Goal: Find specific page/section: Find specific page/section

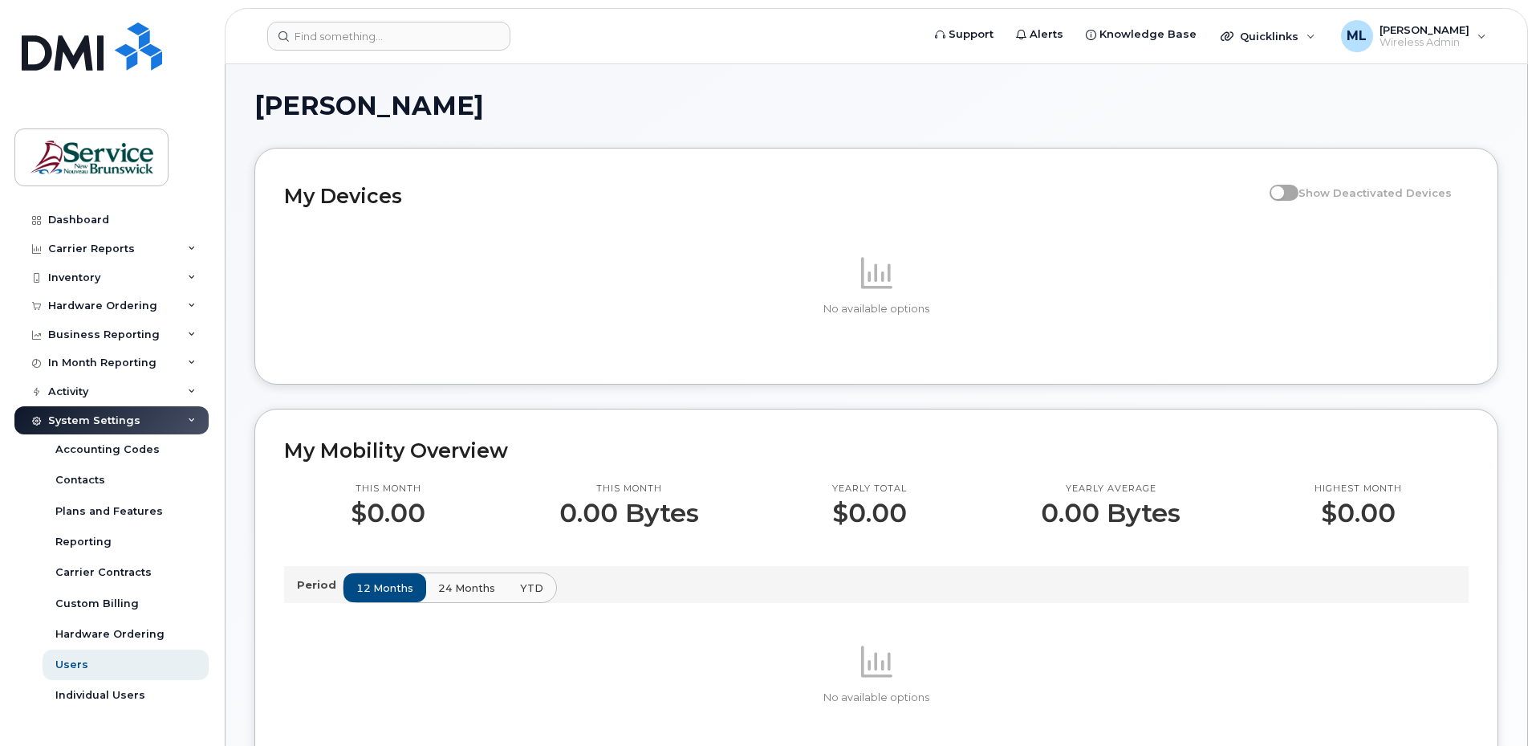
click at [384, 17] on header "Support Alerts Knowledge Base Quicklinks Suspend / Cancel Device Change SIM Car…" at bounding box center [876, 36] width 1303 height 56
click at [386, 44] on input at bounding box center [388, 36] width 243 height 29
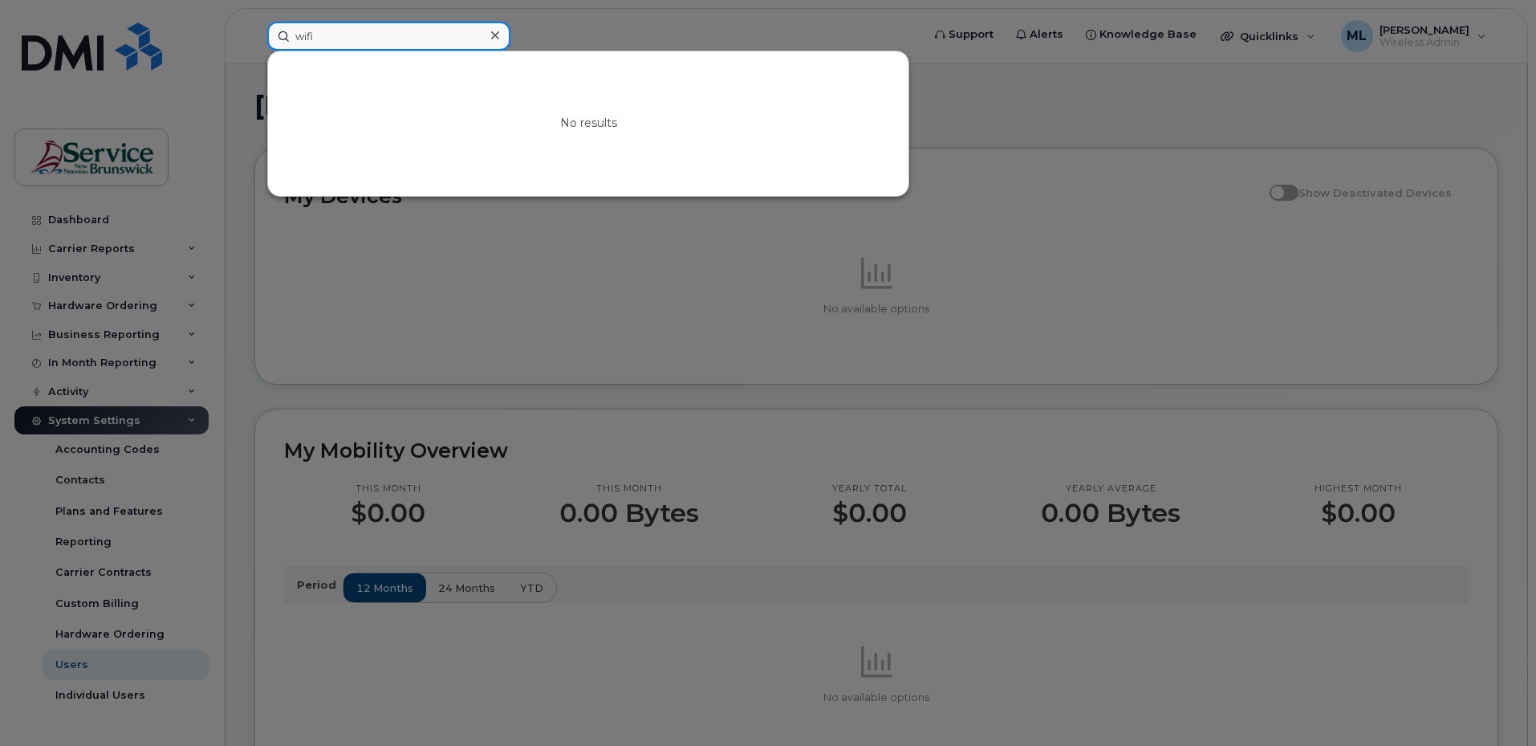
type input "wifi"
click at [494, 39] on icon at bounding box center [495, 35] width 8 height 13
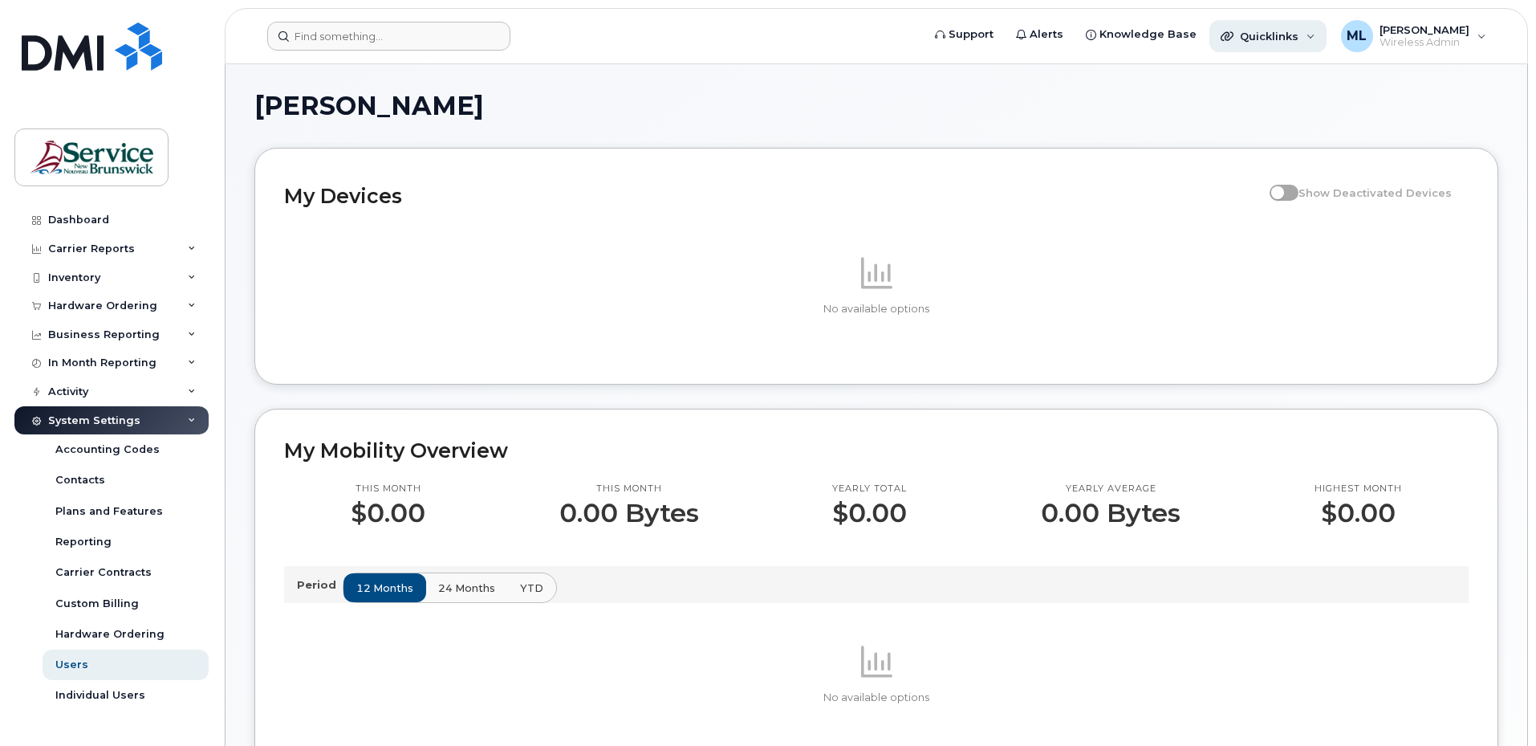
click at [1301, 34] on div "Quicklinks" at bounding box center [1268, 36] width 117 height 32
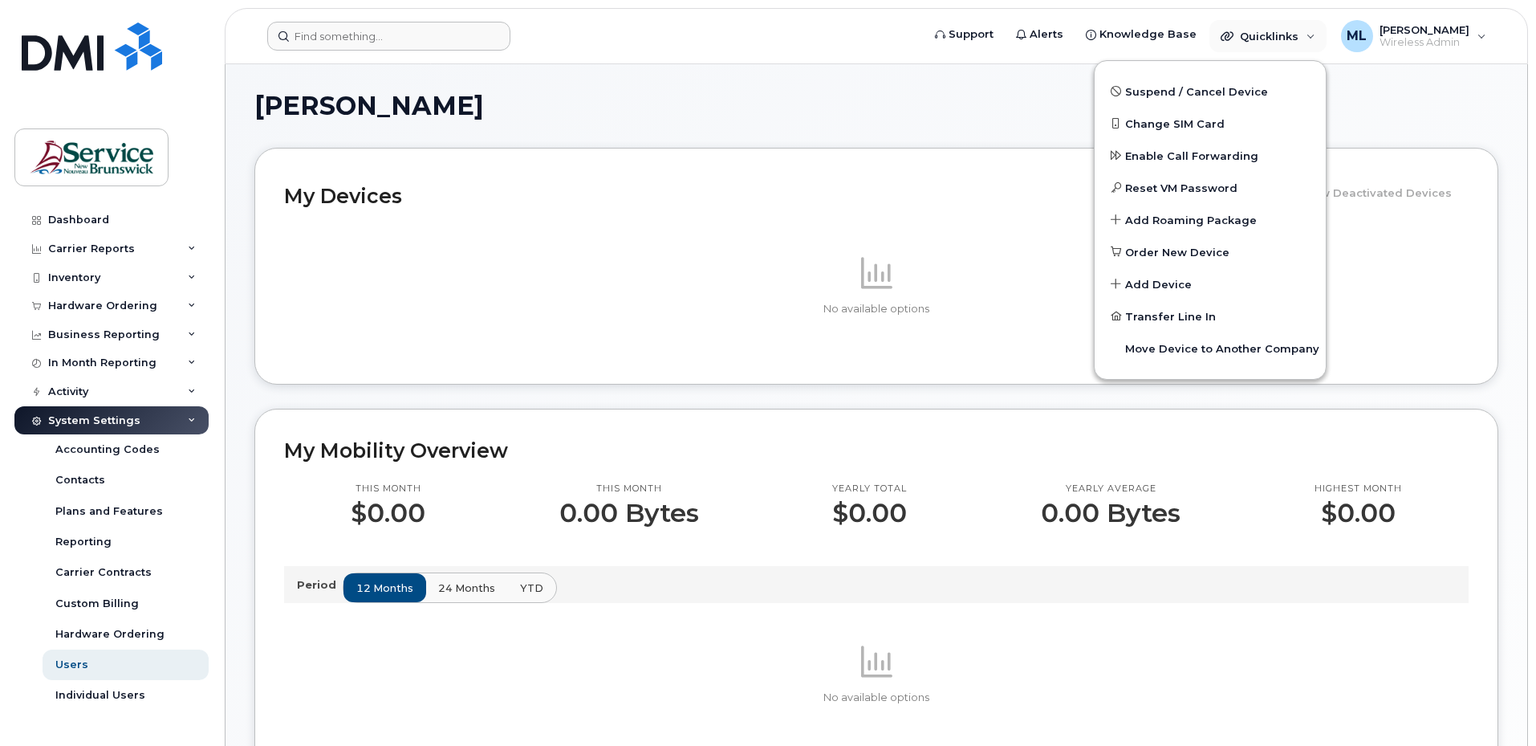
click at [920, 116] on h1 "[PERSON_NAME]" at bounding box center [872, 106] width 1236 height 26
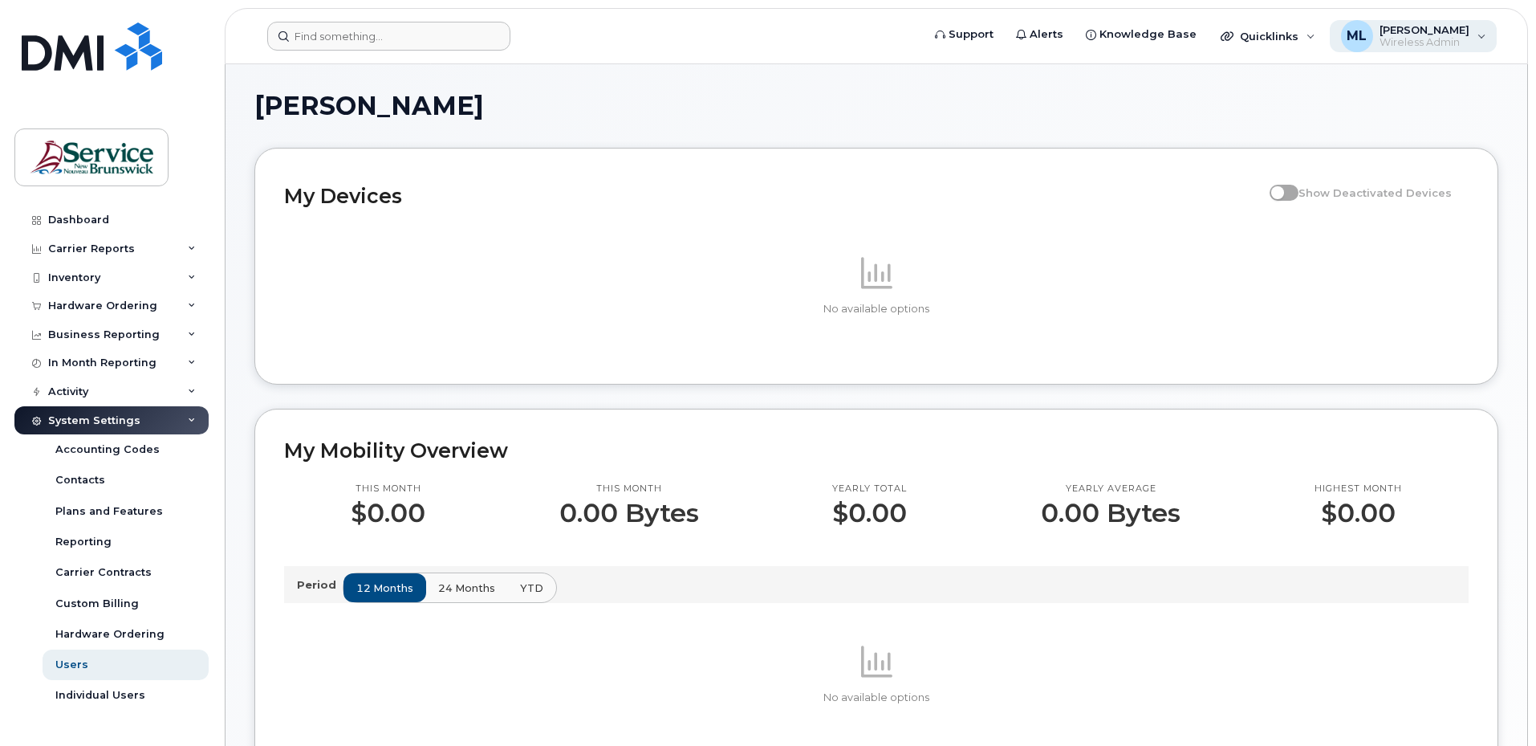
click at [1453, 38] on span "Wireless Admin" at bounding box center [1425, 42] width 90 height 13
click at [1449, 39] on span "Wireless Admin" at bounding box center [1425, 42] width 90 height 13
click at [1291, 36] on span "Quicklinks" at bounding box center [1269, 36] width 59 height 13
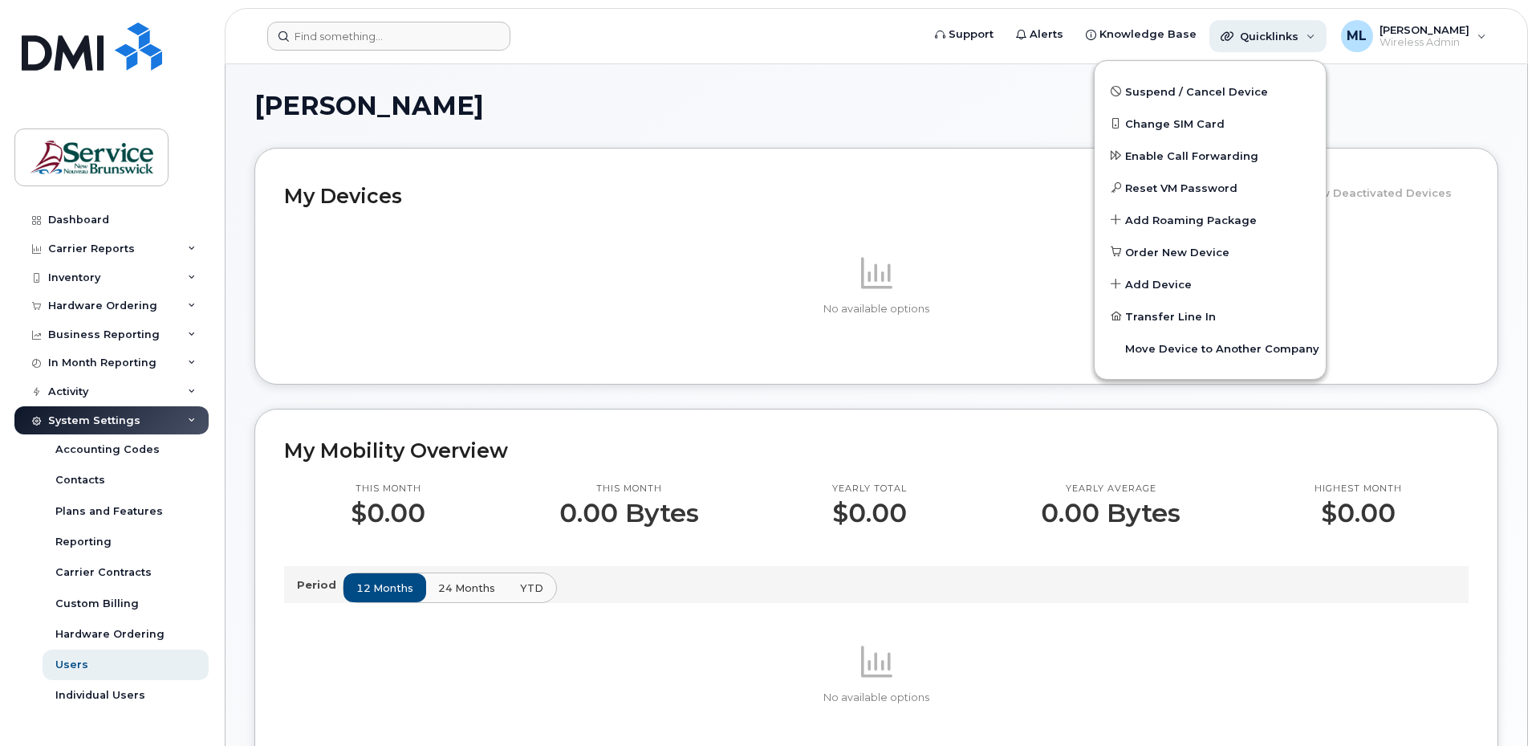
click at [1291, 36] on span "Quicklinks" at bounding box center [1269, 36] width 59 height 13
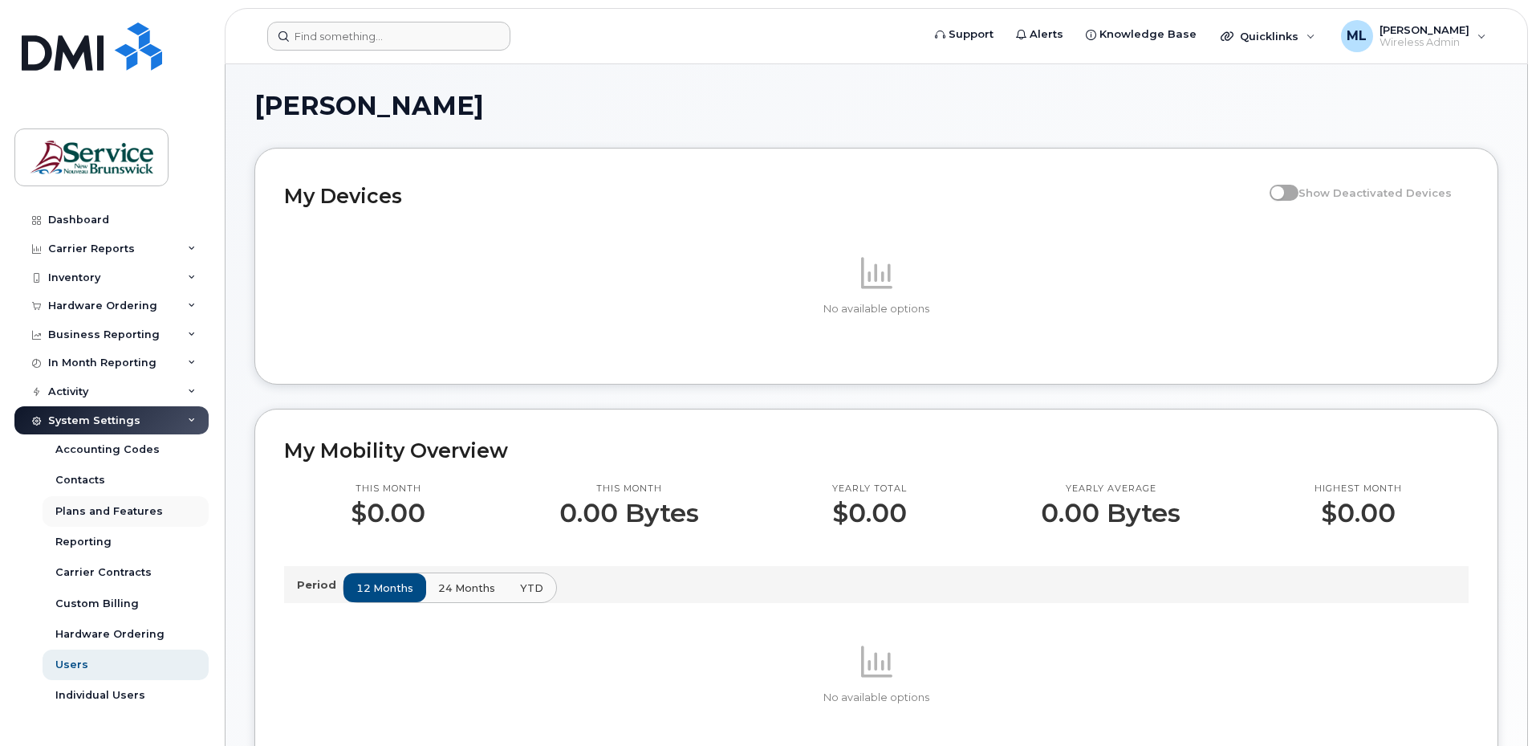
scroll to position [80, 0]
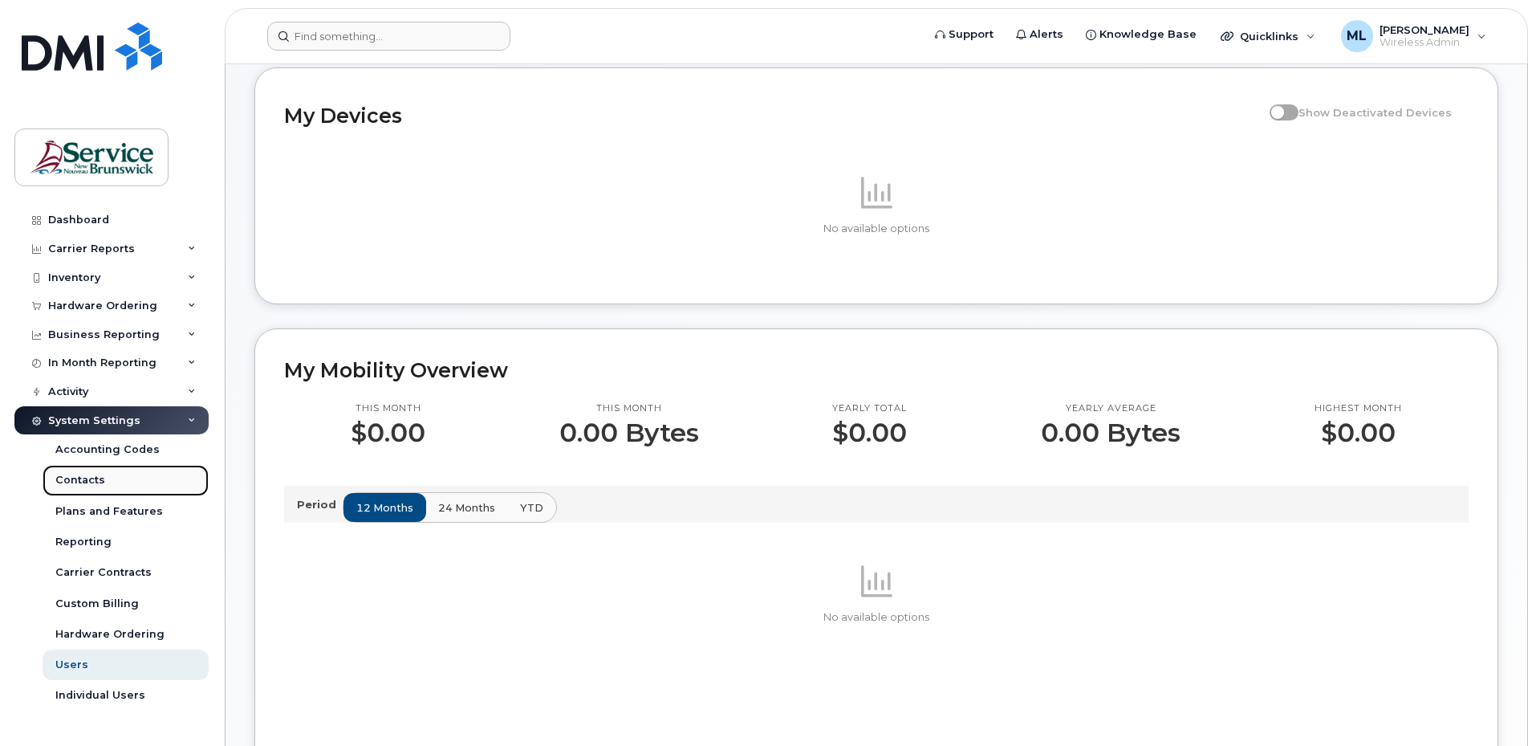
click at [66, 475] on div "Contacts" at bounding box center [80, 480] width 50 height 14
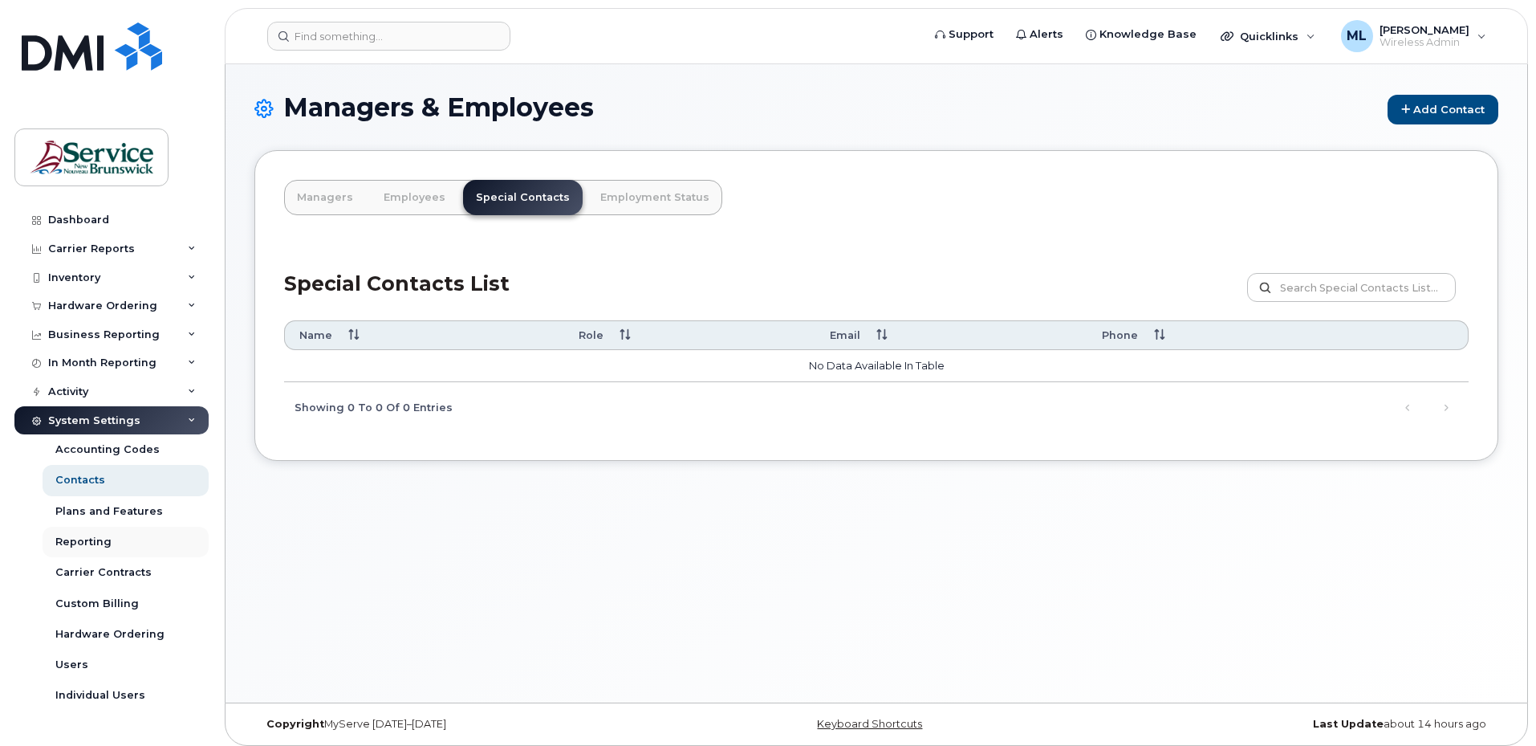
scroll to position [8, 0]
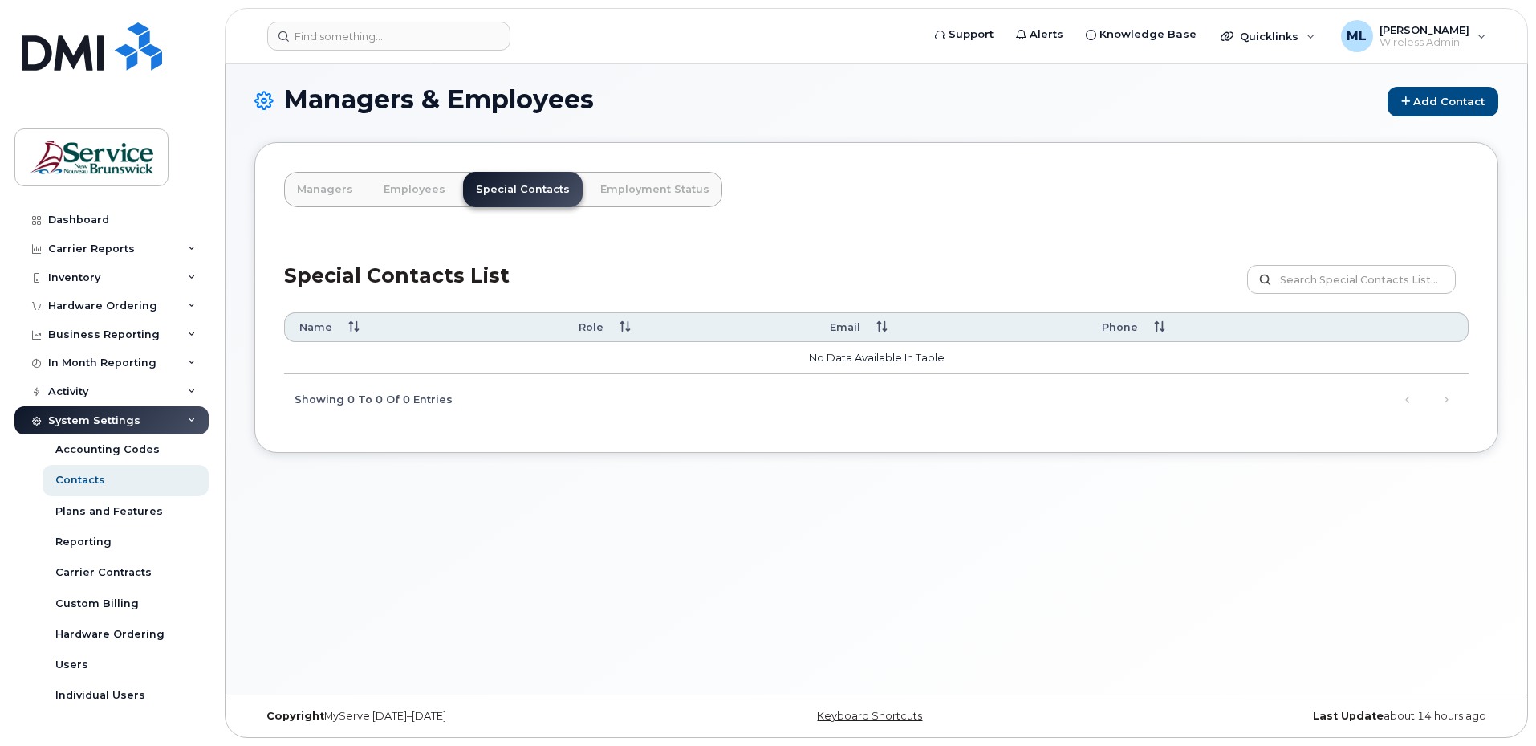
click at [723, 565] on div "Managers & Employees Add Contact Managers Employees Special Contacts Employment…" at bounding box center [877, 375] width 1302 height 638
